Goal: Task Accomplishment & Management: Use online tool/utility

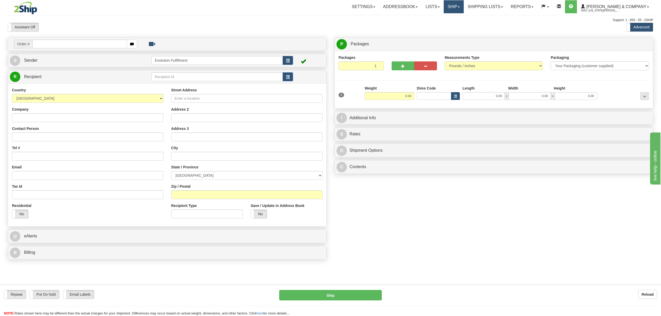
click at [462, 10] on link "Ship" at bounding box center [454, 6] width 20 height 13
click at [458, 24] on span "OnHold / Order Queue" at bounding box center [440, 25] width 37 height 4
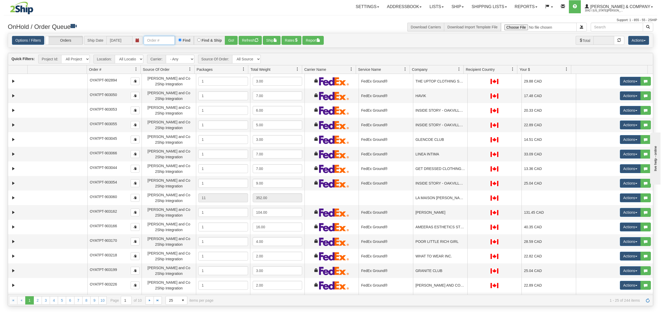
click at [170, 41] on input "text" at bounding box center [159, 40] width 31 height 9
type input "OYATPT-903706"
click at [230, 39] on button "Go!" at bounding box center [231, 40] width 13 height 9
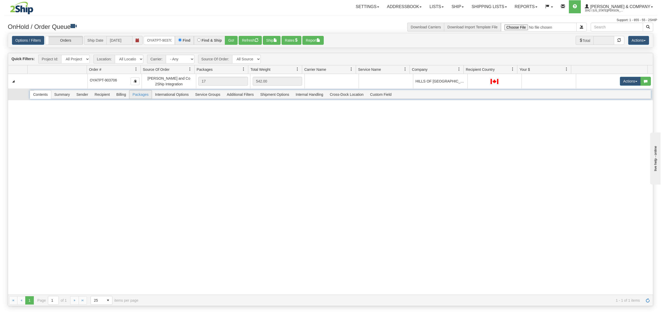
click at [142, 94] on span "Packages" at bounding box center [140, 94] width 22 height 8
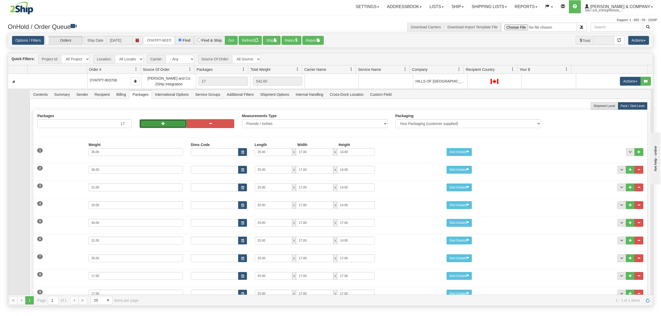
click at [158, 120] on button "button" at bounding box center [162, 123] width 47 height 9
click at [158, 121] on button "button" at bounding box center [162, 123] width 47 height 9
type input "19"
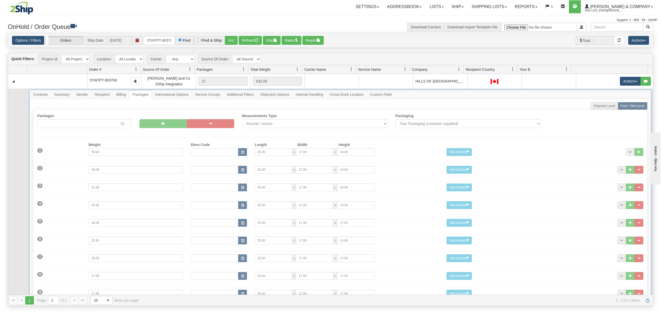
click at [158, 121] on div at bounding box center [340, 308] width 621 height 436
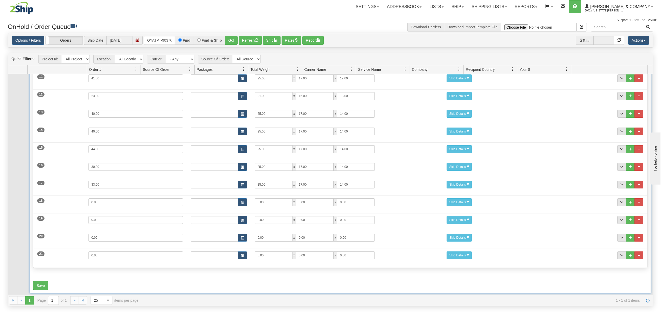
scroll to position [262, 0]
drag, startPoint x: 107, startPoint y: 195, endPoint x: 74, endPoint y: 195, distance: 32.5
click at [74, 195] on div "18 Weight 0.00 Dims Code Length Width Height 0.00 x 0.00 x" at bounding box center [340, 201] width 614 height 17
type input "48"
type input "25"
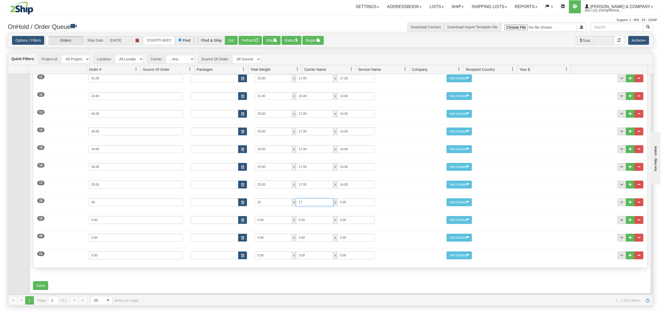
type input "17"
drag, startPoint x: 102, startPoint y: 214, endPoint x: 72, endPoint y: 211, distance: 29.8
click at [72, 211] on div "19 Weight 0.00 Dims Code Length Width Height 0.00 x 0.00 x" at bounding box center [340, 219] width 614 height 17
type input "43"
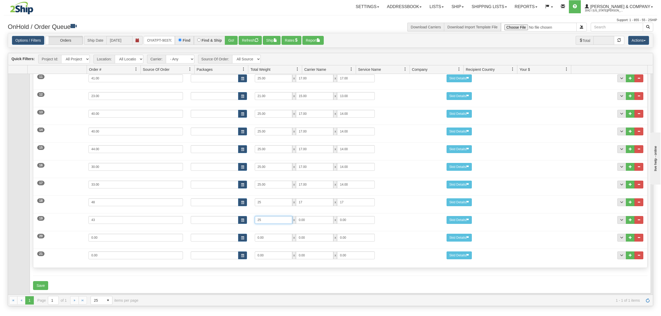
type input "25"
type input "17"
drag, startPoint x: 113, startPoint y: 229, endPoint x: 60, endPoint y: 225, distance: 52.4
click at [60, 228] on div "20 Weight 0.00 Dims Code Length Width Height 0.00 x 0.00 x" at bounding box center [340, 236] width 614 height 17
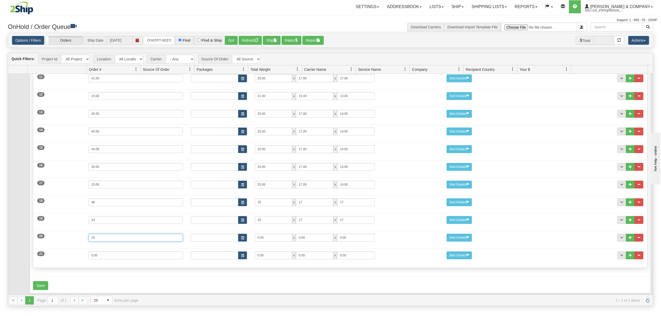
type input "20"
type input "15"
drag, startPoint x: 113, startPoint y: 252, endPoint x: 54, endPoint y: 246, distance: 58.9
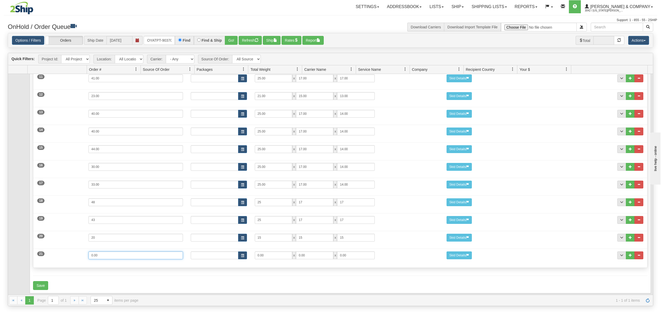
click at [54, 246] on div "21 Weight 0.00 Dims Code Length Width Height 0.00 x 0.00 x" at bounding box center [340, 254] width 614 height 17
type input "20"
type input "21"
type input "15"
type input "13"
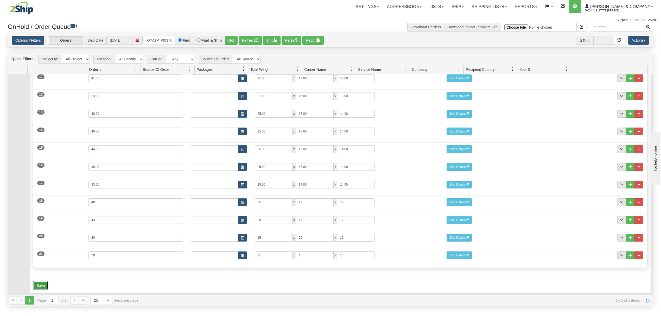
click at [39, 283] on button "Save" at bounding box center [40, 285] width 15 height 9
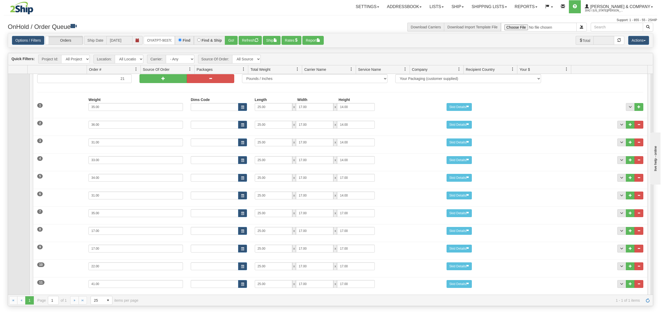
scroll to position [0, 0]
